Goal: Task Accomplishment & Management: Use online tool/utility

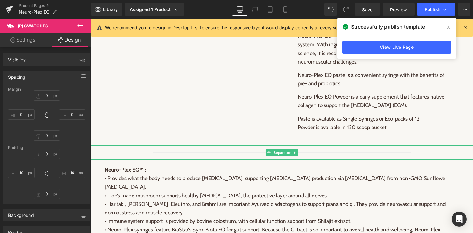
click at [357, 152] on hr at bounding box center [282, 153] width 259 height 3
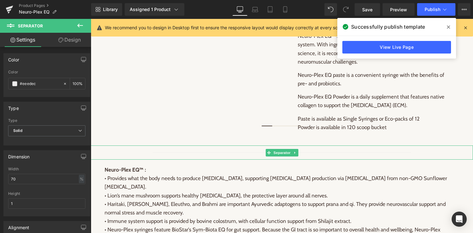
click at [281, 150] on span "Separator" at bounding box center [281, 153] width 19 height 8
click at [73, 39] on link "Design" at bounding box center [70, 40] width 46 height 14
click at [0, 0] on div "Spacing" at bounding box center [0, 0] width 0 height 0
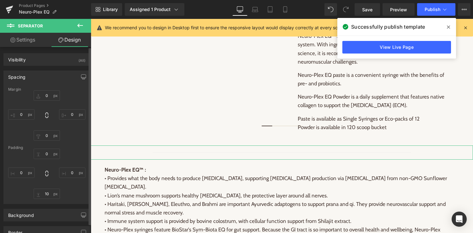
type input "0"
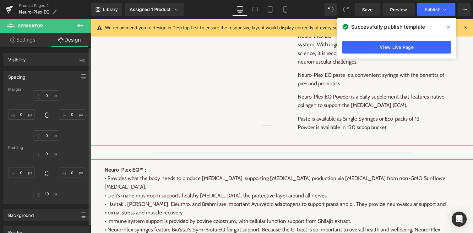
type input "0"
type input "10"
type input "0"
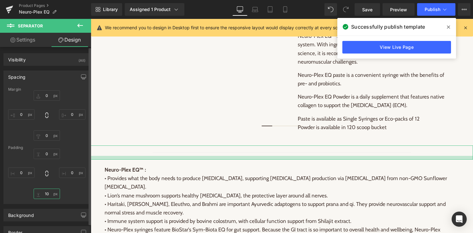
click at [47, 196] on input "10" at bounding box center [47, 193] width 26 height 10
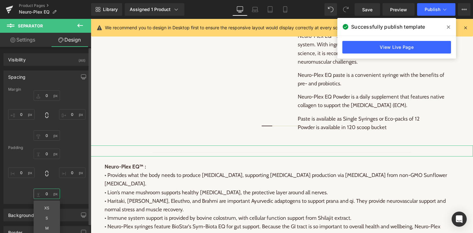
type input "0"
click at [69, 193] on div "0px 0 0px 0 0 0 XS S M L XL Edit Value 0px 0" at bounding box center [46, 173] width 77 height 50
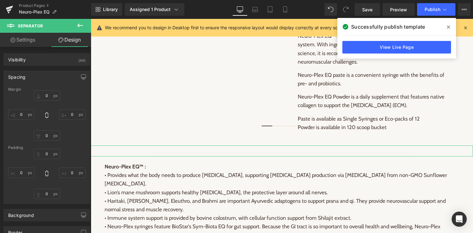
click at [25, 42] on link "Settings" at bounding box center [23, 40] width 46 height 14
type input "100"
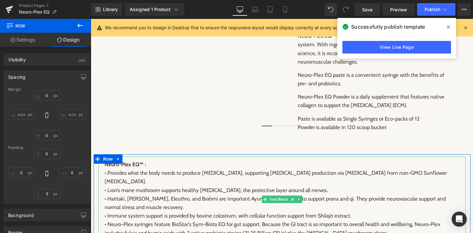
click at [279, 160] on p "Neuro-Plex EQ™ : • Provides what the body needs to produce [MEDICAL_DATA], supp…" at bounding box center [282, 173] width 355 height 26
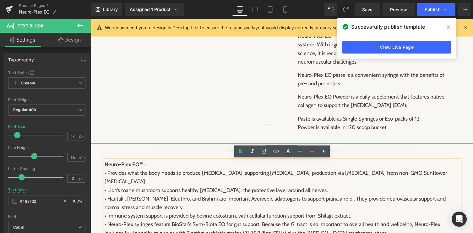
click at [139, 151] on div "Separator" at bounding box center [282, 148] width 383 height 11
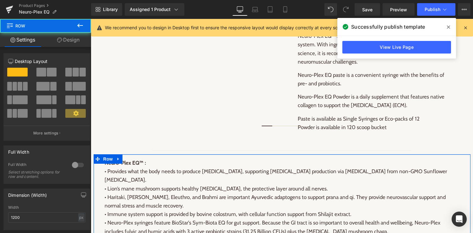
click at [140, 154] on div at bounding box center [282, 154] width 377 height 1
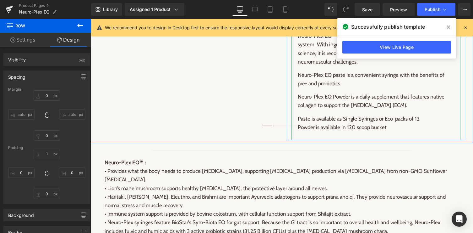
click at [309, 133] on div "Every movement a horse makes starts with the brain sending instructions to the …" at bounding box center [376, 60] width 169 height 159
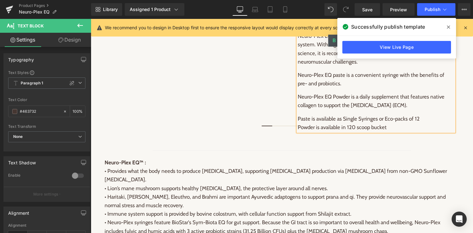
click at [389, 124] on div "Paste is available as Single Syringes or Eco-packs of 12 Powder is available in…" at bounding box center [376, 122] width 157 height 17
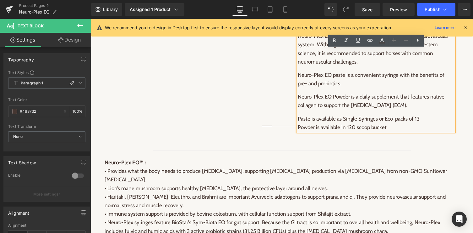
click at [378, 136] on div "Every movement a horse makes starts with the brain sending instructions to the …" at bounding box center [376, 60] width 169 height 159
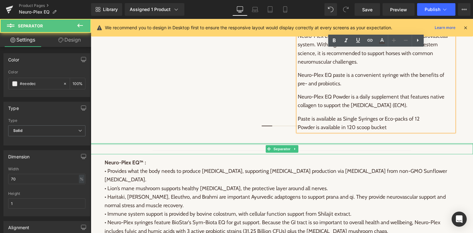
click at [378, 143] on div at bounding box center [282, 144] width 383 height 2
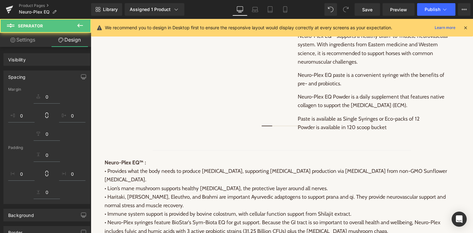
click at [378, 139] on div "Neuromuscular Support for Horses Heading Every movement a horse makes starts wi…" at bounding box center [376, 43] width 179 height 191
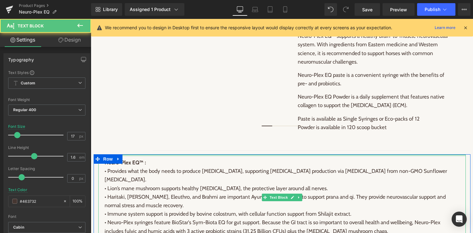
drag, startPoint x: 138, startPoint y: 155, endPoint x: 133, endPoint y: 161, distance: 7.6
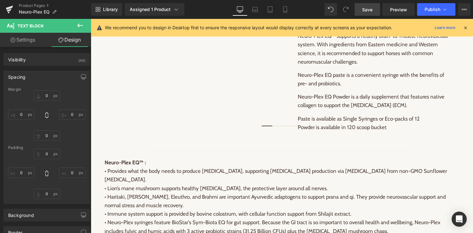
click at [368, 7] on span "Save" at bounding box center [367, 9] width 10 height 7
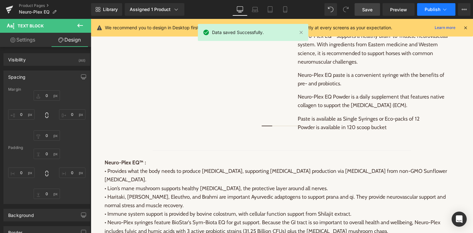
click at [438, 8] on span "Publish" at bounding box center [433, 9] width 16 height 5
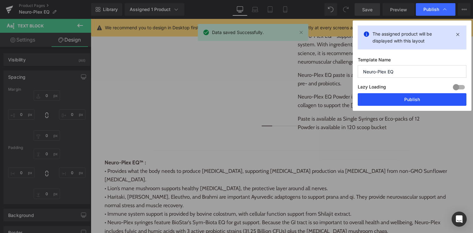
click at [410, 98] on button "Publish" at bounding box center [412, 99] width 109 height 13
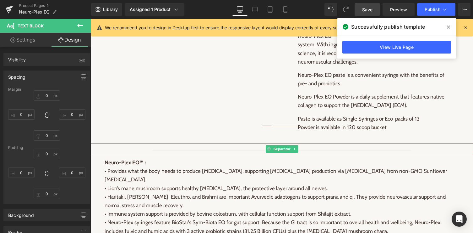
click at [296, 147] on icon at bounding box center [295, 149] width 3 height 4
click at [299, 148] on icon at bounding box center [298, 148] width 3 height 3
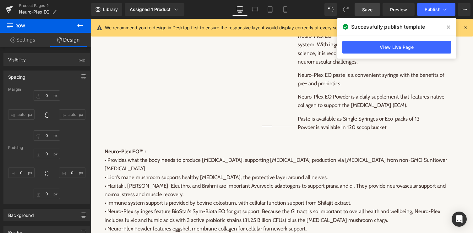
click at [365, 10] on span "Save" at bounding box center [367, 9] width 10 height 7
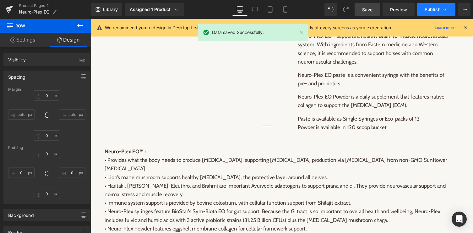
click at [438, 7] on span "Publish" at bounding box center [433, 9] width 16 height 5
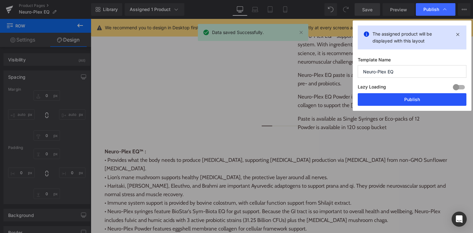
click at [417, 99] on button "Publish" at bounding box center [412, 99] width 109 height 13
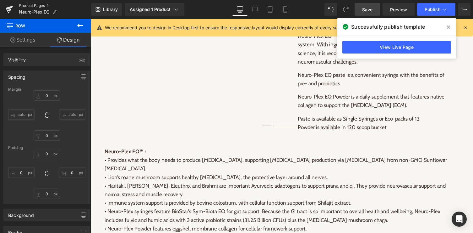
click at [40, 5] on link "Product Pages" at bounding box center [55, 5] width 72 height 5
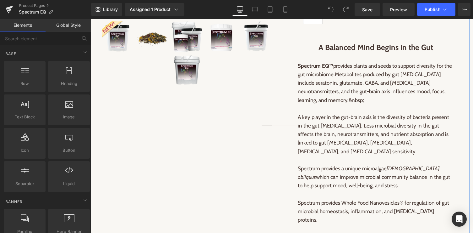
scroll to position [273, 0]
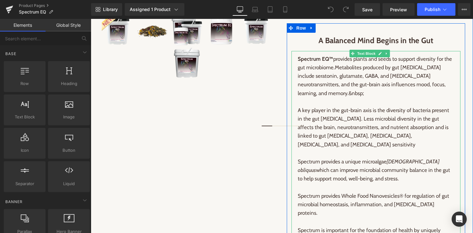
click at [306, 88] on span "Metabolites produced by gut [MEDICAL_DATA] include seratonin, glutamate, GABA, …" at bounding box center [372, 80] width 148 height 32
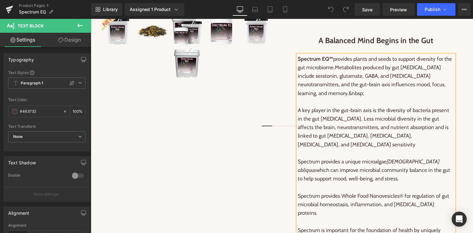
click at [306, 90] on span "Metabolites produced by gut [MEDICAL_DATA] include seratonin, glutamate, GABA, …" at bounding box center [372, 80] width 148 height 32
click at [376, 82] on span "Metabolites produced by gut [MEDICAL_DATA] include [MEDICAL_DATA], glutamate, G…" at bounding box center [374, 80] width 152 height 32
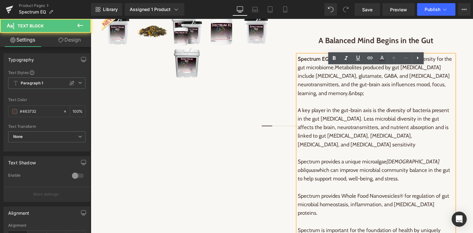
click at [348, 97] on p "Spectrum EQ™ provides plants and seeds to support diversity for the gut microbi…" at bounding box center [376, 76] width 157 height 43
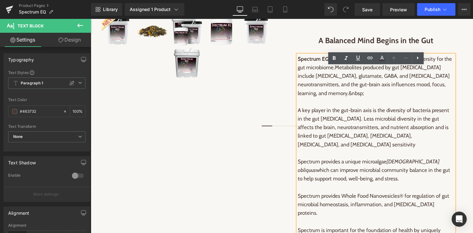
click at [348, 97] on p "Spectrum EQ™ provides plants and seeds to support diversity for the gut microbi…" at bounding box center [376, 76] width 157 height 43
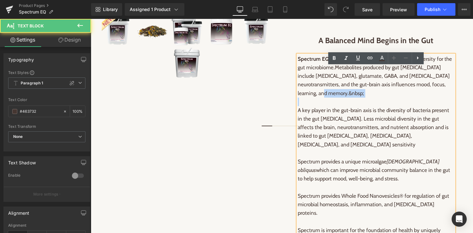
click at [380, 97] on p "Spectrum EQ™ provides plants and seeds to support diversity for the gut microbi…" at bounding box center [376, 76] width 157 height 43
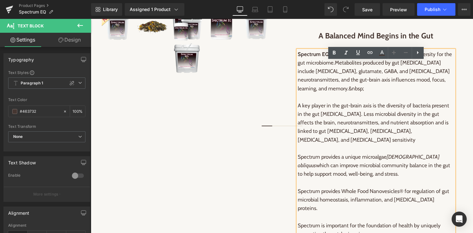
scroll to position [279, 0]
click at [377, 101] on p at bounding box center [376, 96] width 157 height 8
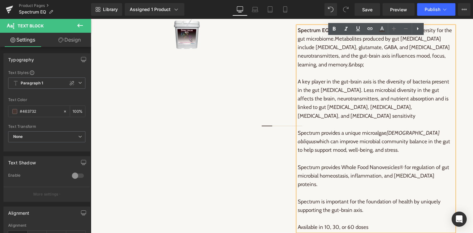
scroll to position [303, 0]
click at [353, 117] on p "A key player in the gut-brain axis is the diversity of bacteria present in the …" at bounding box center [376, 98] width 157 height 43
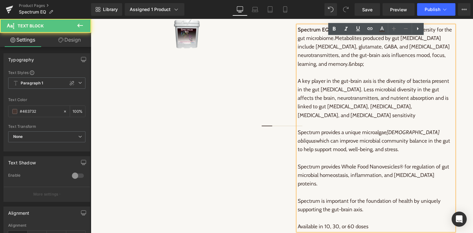
scroll to position [306, 0]
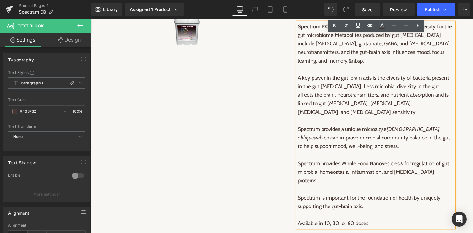
click at [363, 116] on p "A key player in the gut-brain axis is the diversity of bacteria present in the …" at bounding box center [376, 95] width 157 height 43
drag, startPoint x: 387, startPoint y: 90, endPoint x: 298, endPoint y: 90, distance: 89.3
click at [298, 90] on p "A key player in the gut-brain axis is the diversity of bacteria present in the …" at bounding box center [376, 95] width 157 height 43
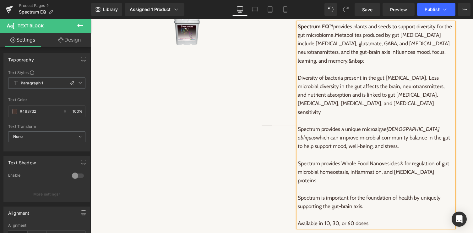
click at [407, 90] on p "Diversity of bacteria present in the gut [MEDICAL_DATA]. Less microbial diversi…" at bounding box center [376, 95] width 157 height 43
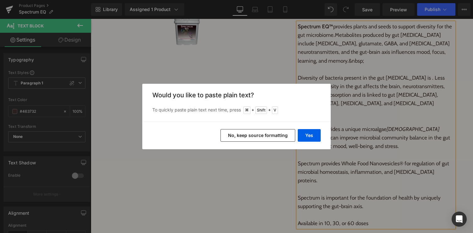
click at [273, 137] on button "No, keep source formatting" at bounding box center [258, 135] width 75 height 13
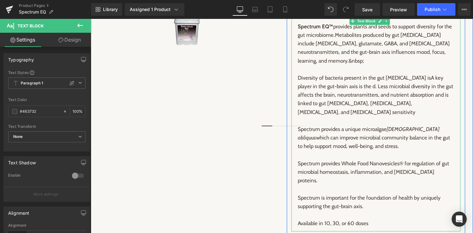
click at [417, 89] on span "A key player in the gut-brain axis is the d" at bounding box center [371, 82] width 146 height 15
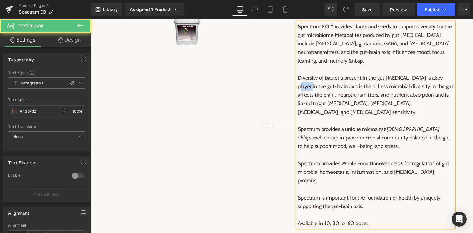
drag, startPoint x: 441, startPoint y: 90, endPoint x: 428, endPoint y: 90, distance: 13.5
click at [428, 89] on span "key player in the gut-brain axis is the d" at bounding box center [370, 82] width 145 height 15
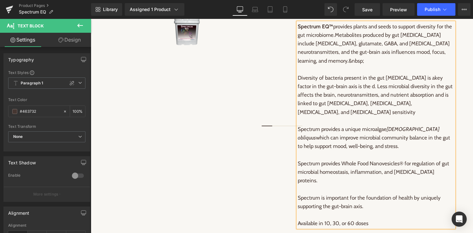
click at [328, 89] on span "key factor in the gut-brain axis is the d" at bounding box center [370, 82] width 145 height 15
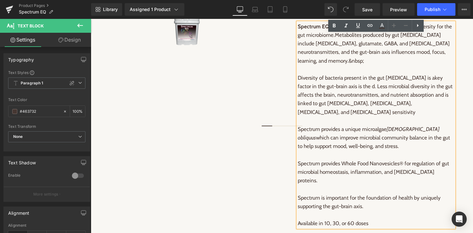
click at [443, 89] on span "key factor in the gut-brain axis is the d" at bounding box center [370, 82] width 145 height 15
click at [328, 89] on span "key factor in the gut-brain axis is the d" at bounding box center [370, 82] width 145 height 15
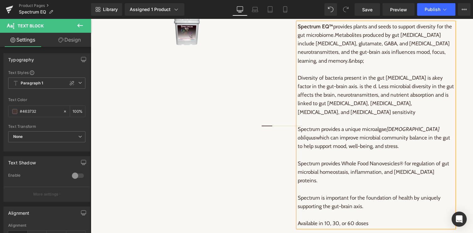
click at [354, 115] on span ". Less microbial diversity in the gut affects the brain, neurotransmitters, and…" at bounding box center [376, 99] width 156 height 32
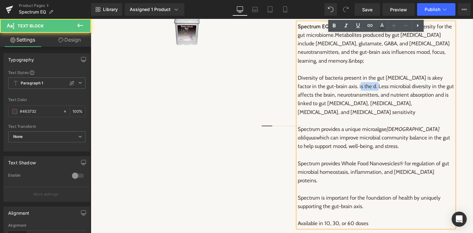
drag, startPoint x: 349, startPoint y: 98, endPoint x: 331, endPoint y: 98, distance: 17.6
click at [331, 98] on p "Diversity of bacteria present in the gut [MEDICAL_DATA] is a key factor in the …" at bounding box center [376, 95] width 157 height 43
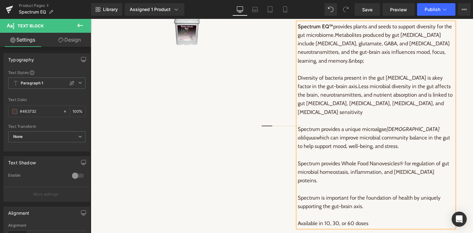
click at [356, 116] on p "Diversity of bacteria present in the gut [MEDICAL_DATA] is a key factor in the …" at bounding box center [376, 95] width 157 height 43
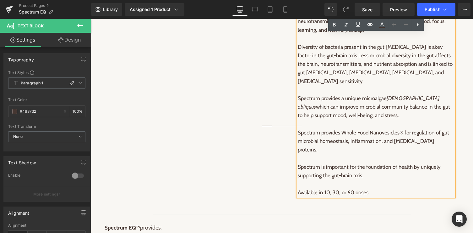
scroll to position [348, 0]
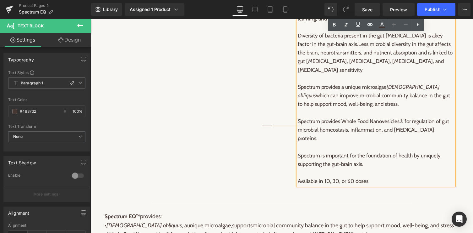
click at [375, 108] on p "Spectrum provides a unique microalgae Tetradesmus obliquus which can improve mi…" at bounding box center [376, 96] width 157 height 26
click at [340, 100] on p "Spectrum provides a unique microalgae Tetradesmus obliquus which can improve mi…" at bounding box center [376, 96] width 157 height 26
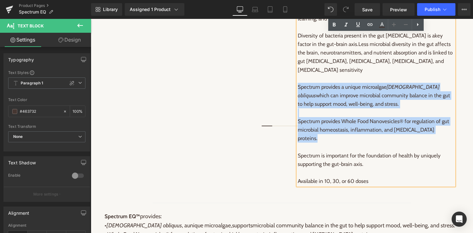
drag, startPoint x: 448, startPoint y: 142, endPoint x: 298, endPoint y: 97, distance: 156.0
click at [298, 97] on div "Spectrum EQ™ provides plants and seeds to support diversity for the gut microbi…" at bounding box center [376, 82] width 157 height 205
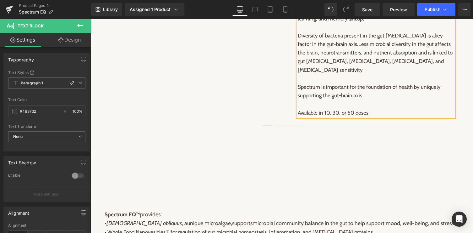
click at [401, 100] on p "Spectrum is important for the foundation of health by uniquely supporting the g…" at bounding box center [376, 91] width 157 height 17
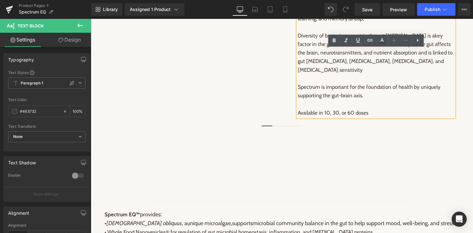
click at [399, 100] on p "Spectrum is important for the foundation of health by uniquely supporting the g…" at bounding box center [376, 91] width 157 height 17
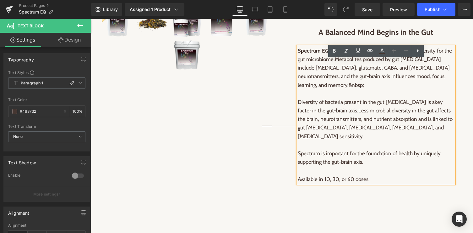
scroll to position [279, 0]
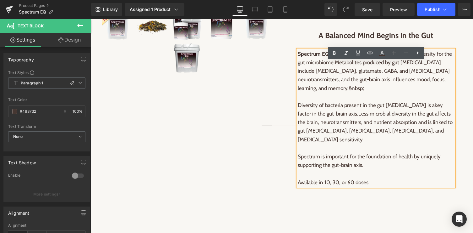
click at [390, 152] on p at bounding box center [376, 148] width 157 height 8
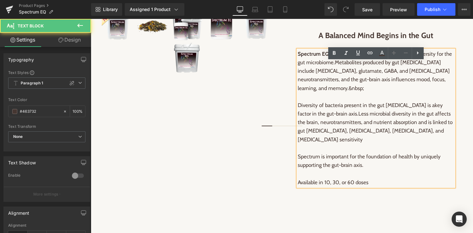
click at [393, 186] on p "Available in 10, 30, or 60 doses" at bounding box center [376, 182] width 157 height 8
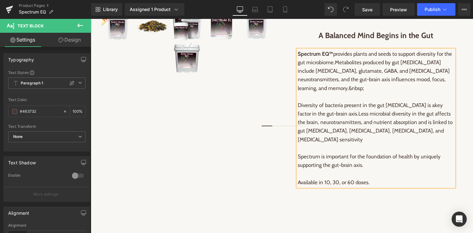
click at [361, 169] on p "Spectrum is important for the foundation of health by uniquely supporting the g…" at bounding box center [376, 160] width 157 height 17
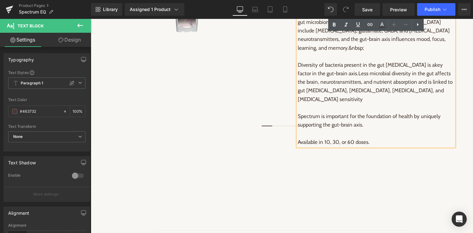
scroll to position [338, 0]
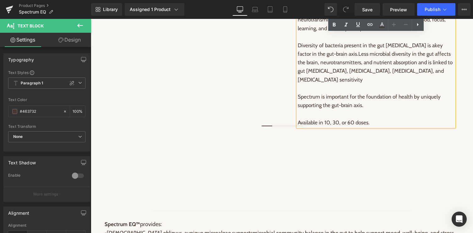
click at [397, 109] on p "Spectrum is important for the foundation of health by uniquely supporting the g…" at bounding box center [376, 100] width 157 height 17
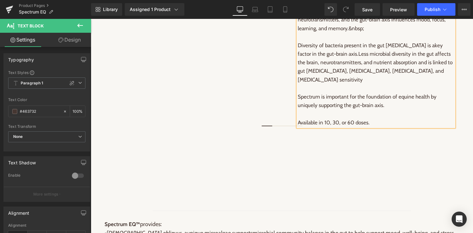
click at [414, 109] on p "Spectrum is important for the foundation of equine health by uniquely supportin…" at bounding box center [376, 100] width 157 height 17
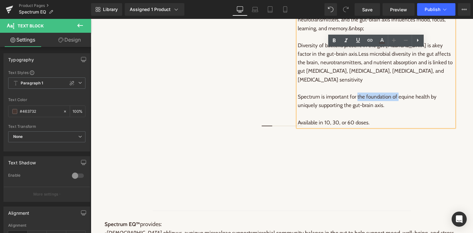
drag, startPoint x: 397, startPoint y: 108, endPoint x: 358, endPoint y: 109, distance: 39.6
click at [358, 109] on p "Spectrum is important for the foundation of equine health by uniquely supportin…" at bounding box center [376, 100] width 157 height 17
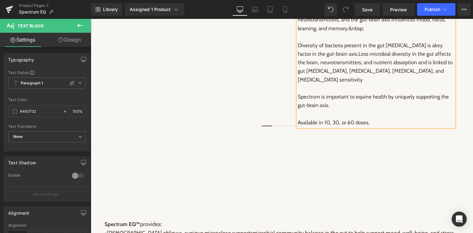
click at [387, 109] on p "Spectrum is important to equine health by uniquely supporting the gut-brain axi…" at bounding box center [376, 100] width 157 height 17
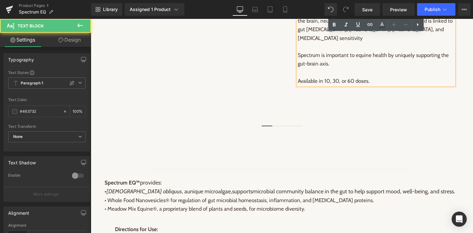
scroll to position [384, 0]
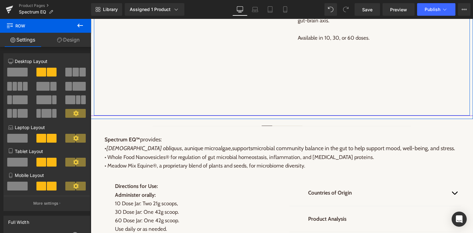
scroll to position [440, 0]
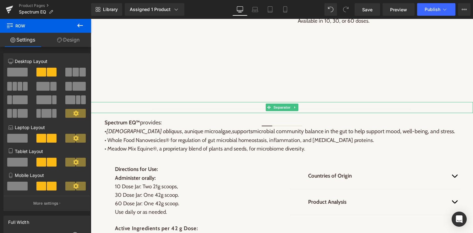
click at [294, 109] on icon at bounding box center [295, 107] width 3 height 4
click at [299, 109] on icon at bounding box center [298, 106] width 3 height 3
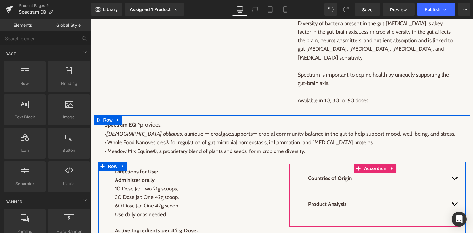
scroll to position [359, 0]
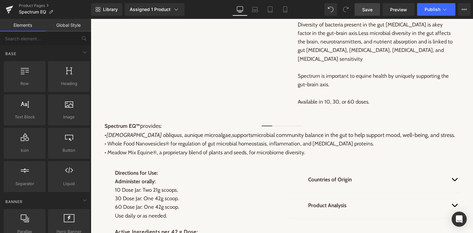
click at [367, 11] on span "Save" at bounding box center [367, 9] width 10 height 7
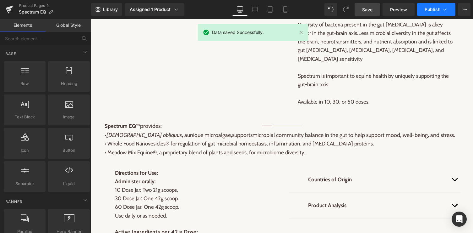
click at [443, 9] on icon at bounding box center [445, 9] width 6 height 6
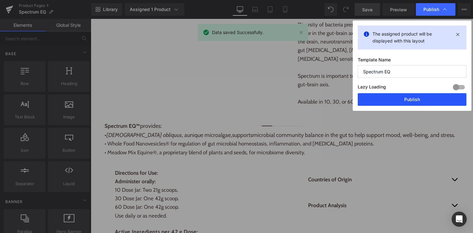
drag, startPoint x: 419, startPoint y: 103, endPoint x: 313, endPoint y: 31, distance: 128.0
click at [419, 103] on button "Publish" at bounding box center [412, 99] width 109 height 13
